Goal: Task Accomplishment & Management: Use online tool/utility

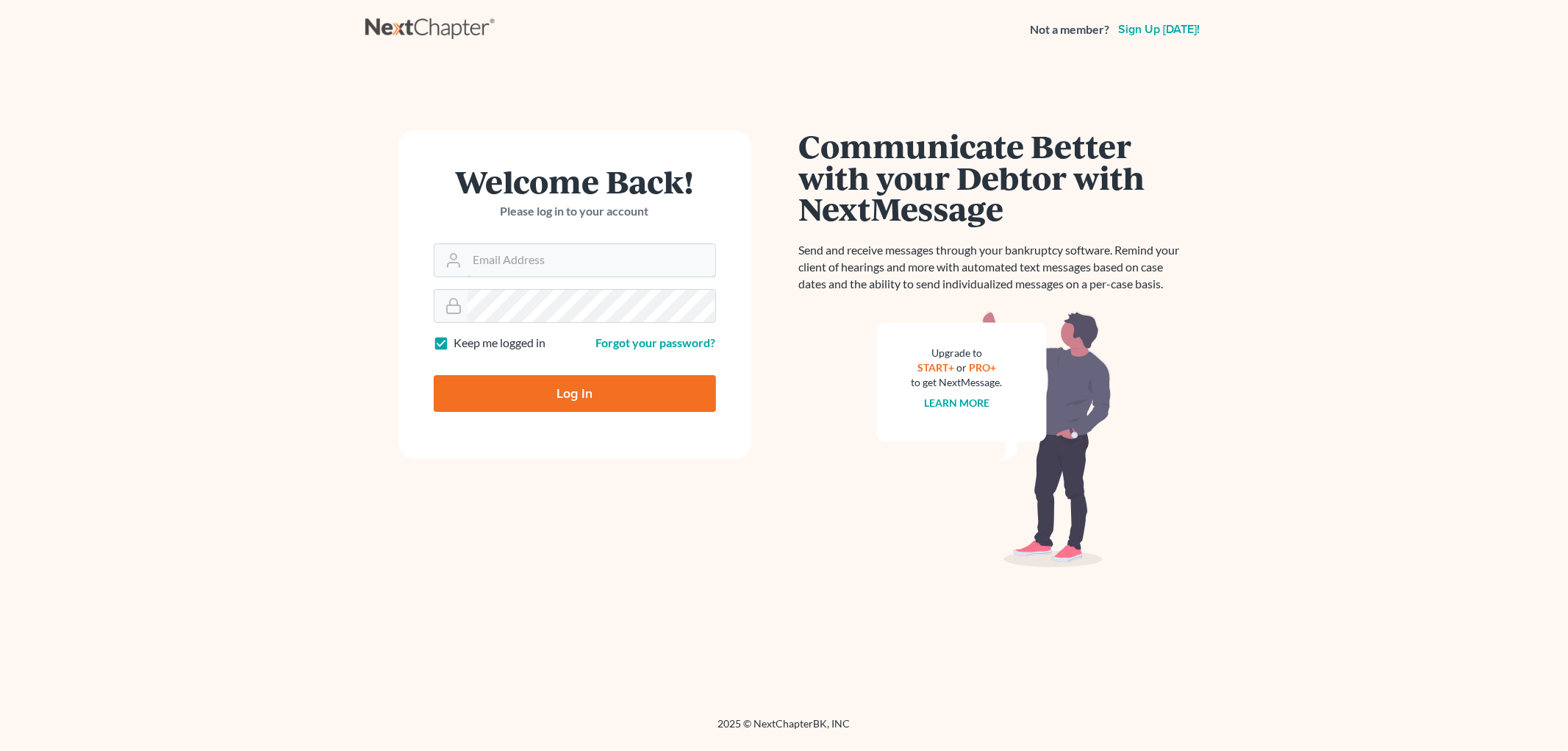
type input "[EMAIL_ADDRESS][DOMAIN_NAME]"
click at [517, 388] on input "Log In" at bounding box center [574, 394] width 282 height 37
type input "Thinking..."
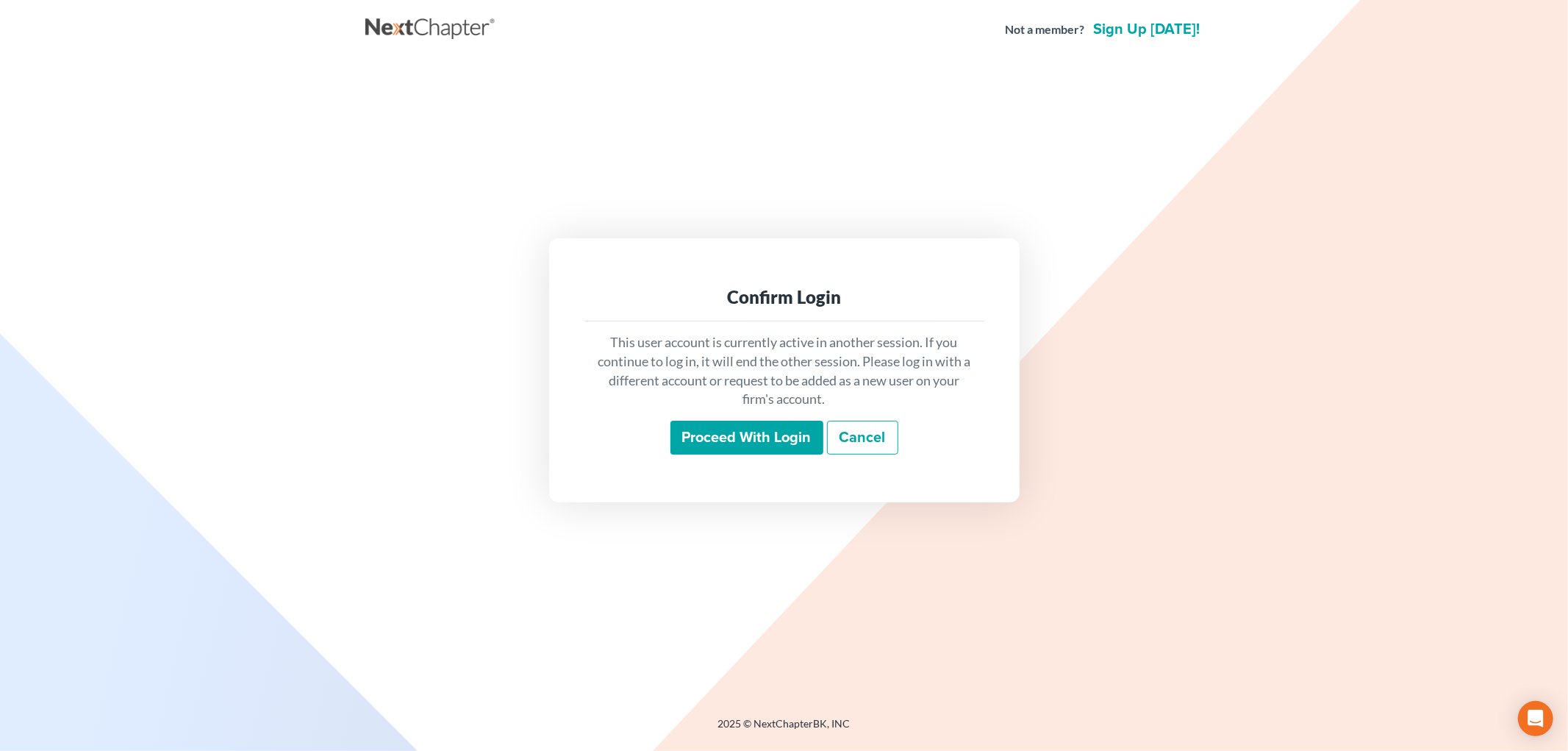
click at [694, 441] on input "Proceed with login" at bounding box center [747, 438] width 153 height 34
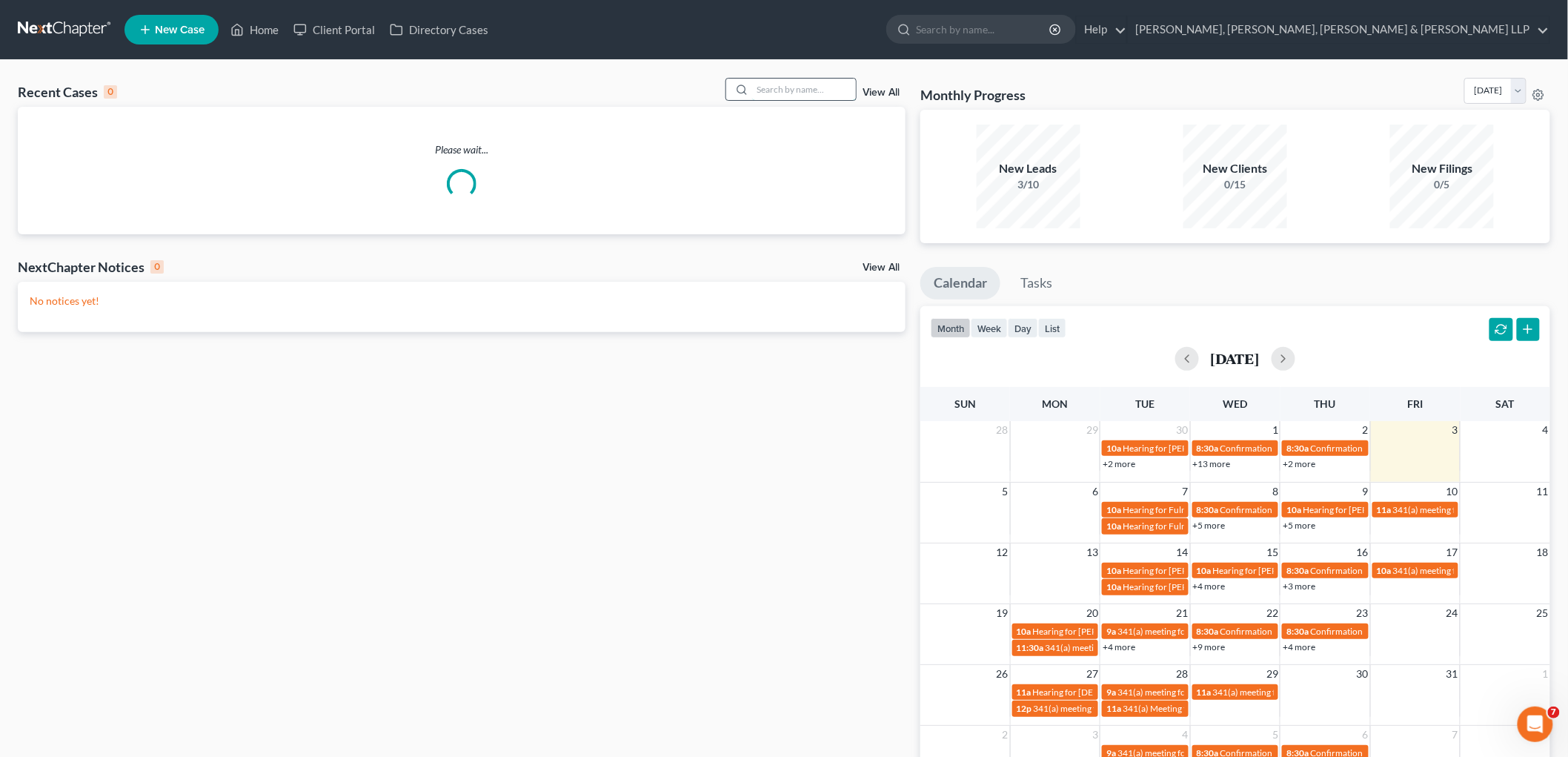
click at [783, 90] on input "search" at bounding box center [804, 89] width 103 height 21
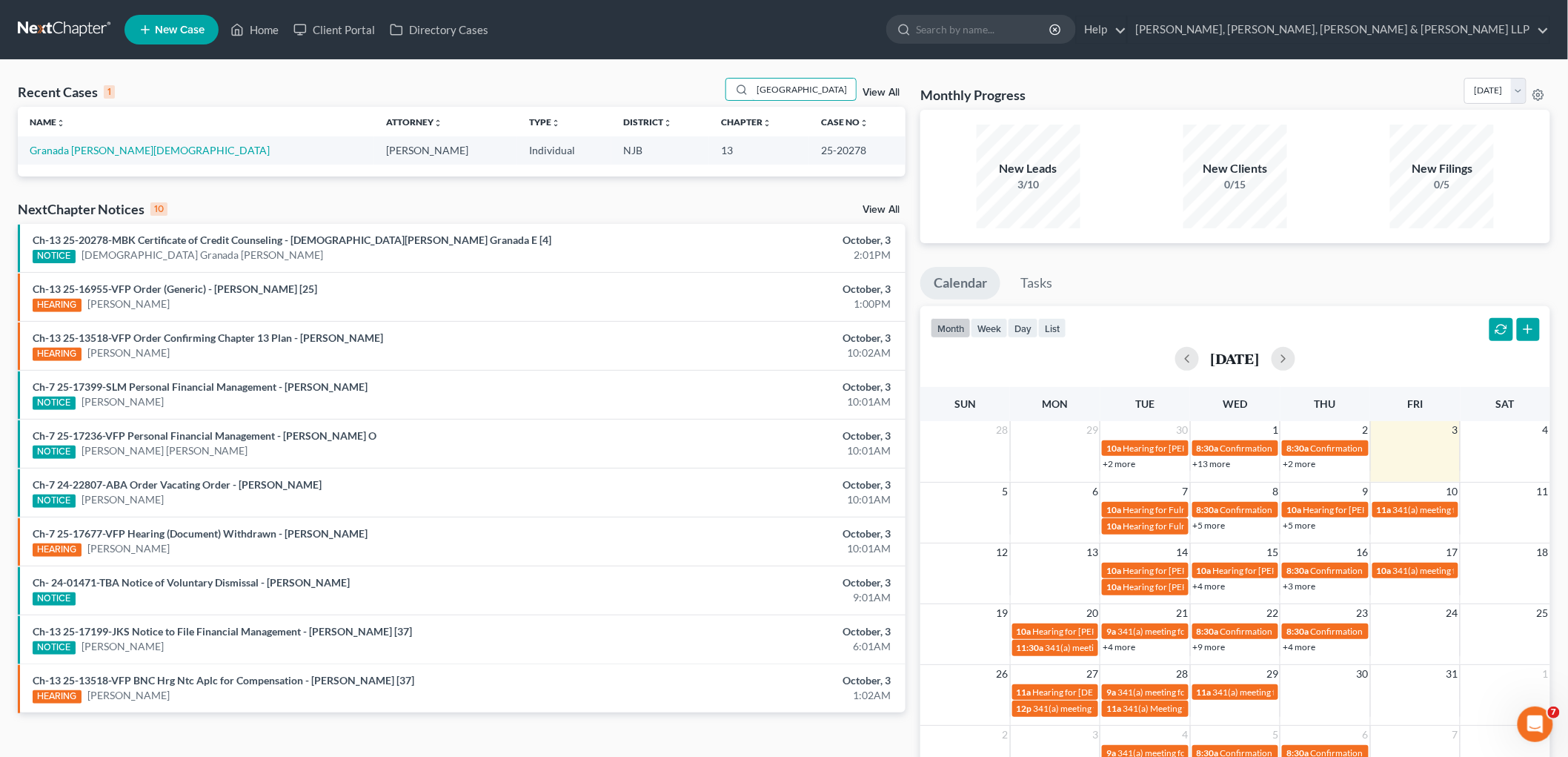
type input "granada"
drag, startPoint x: 791, startPoint y: 144, endPoint x: 842, endPoint y: 149, distance: 51.2
click at [842, 149] on td "25-20278" at bounding box center [857, 149] width 97 height 28
copy td "25-20278"
